Goal: Transaction & Acquisition: Purchase product/service

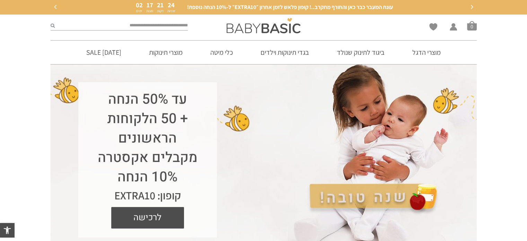
drag, startPoint x: 494, startPoint y: 217, endPoint x: 494, endPoint y: 58, distance: 159.2
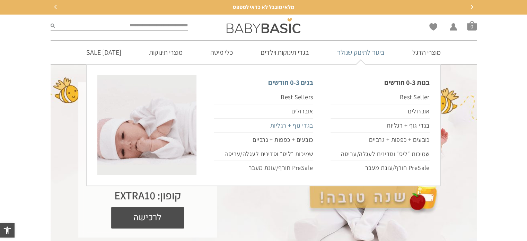
click at [308, 126] on link "בגדי גוף + רגליות" at bounding box center [263, 125] width 99 height 14
click at [297, 168] on link "PreSale חורף/עונת מעבר" at bounding box center [263, 168] width 99 height 14
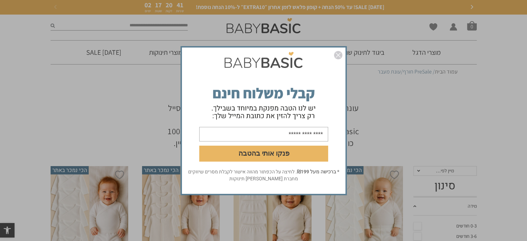
click at [438, 124] on div "פנקו אותי בהטבה * ברכישה מעל ₪199 . לחיצה על הכפתור מהווה אישור לקבלת מסרים שיו…" at bounding box center [263, 120] width 527 height 241
click at [334, 54] on img "סגור" at bounding box center [338, 55] width 8 height 8
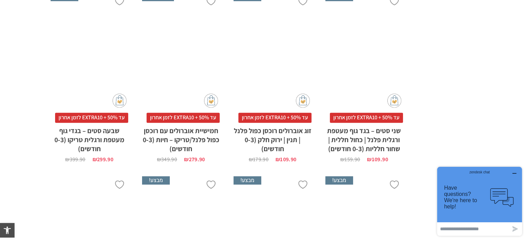
scroll to position [923, 0]
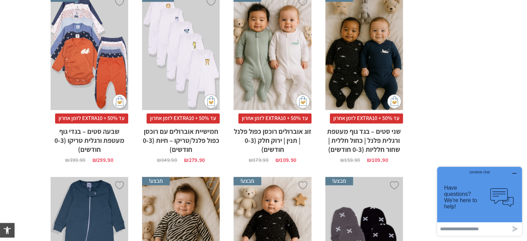
click at [95, 62] on div "x הוספה לסל" at bounding box center [90, 51] width 78 height 117
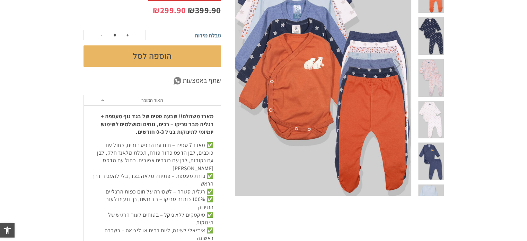
scroll to position [130, 0]
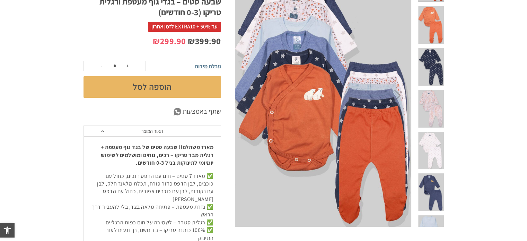
click at [435, 90] on span at bounding box center [430, 109] width 25 height 38
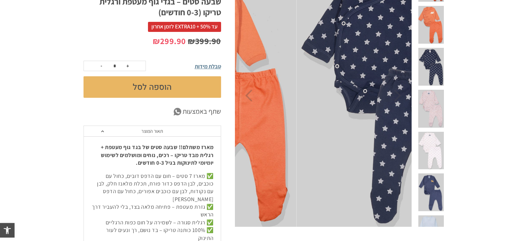
scroll to position [6, 0]
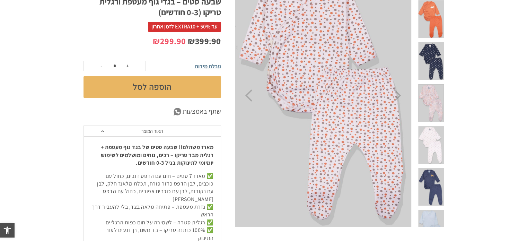
click at [438, 168] on span at bounding box center [430, 187] width 25 height 38
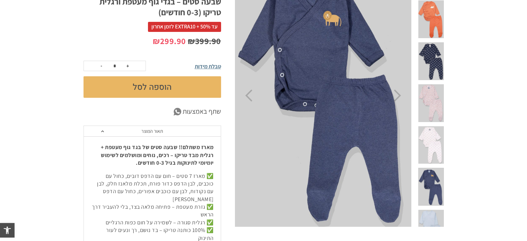
click at [436, 168] on span at bounding box center [430, 187] width 25 height 38
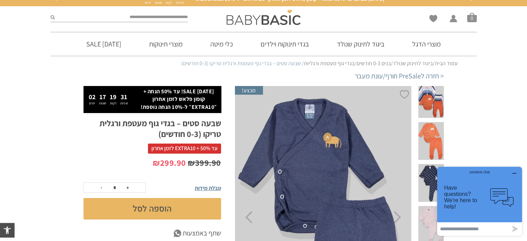
scroll to position [0, 0]
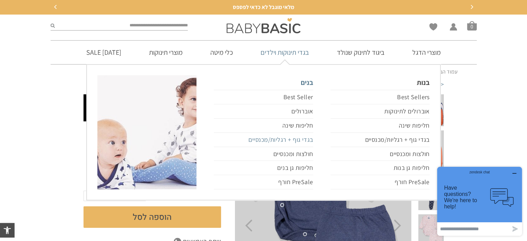
click at [289, 136] on link "בגדי גוף + רגליות/מכנסיים" at bounding box center [263, 140] width 99 height 14
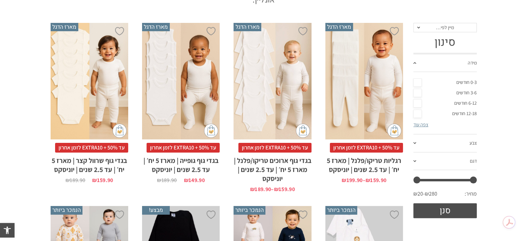
scroll to position [130, 0]
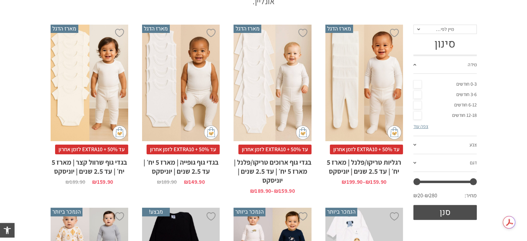
click at [415, 84] on link "0-3 חודשים" at bounding box center [444, 84] width 63 height 10
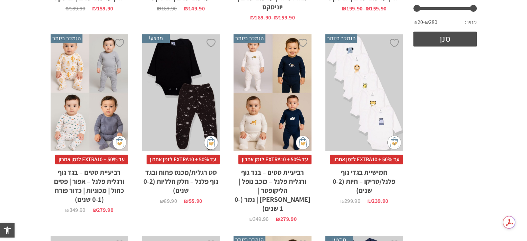
scroll to position [0, 0]
